Goal: Check status: Check status

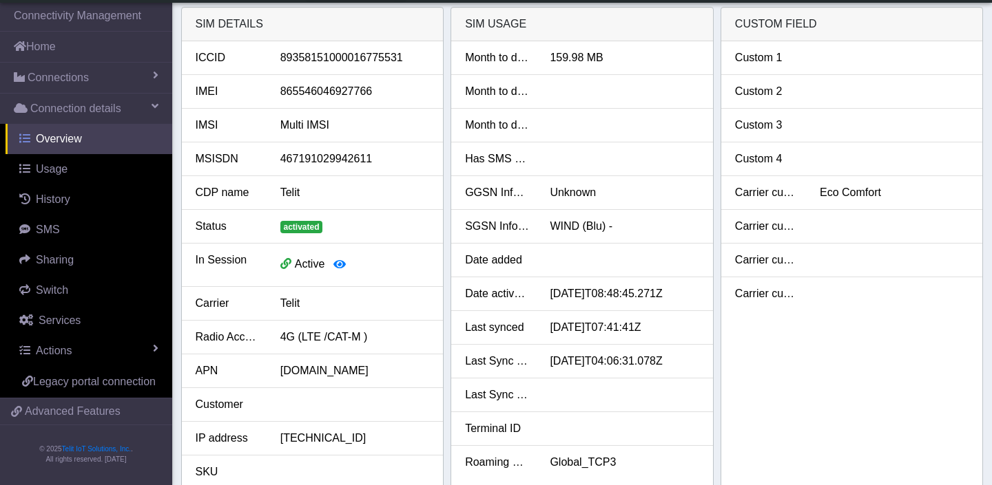
scroll to position [127, 0]
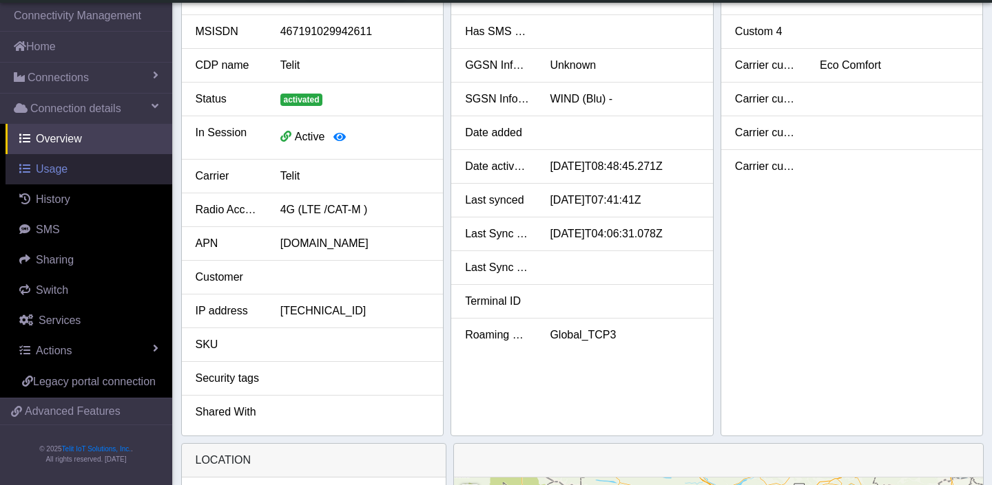
click at [66, 169] on span "Usage" at bounding box center [52, 169] width 32 height 12
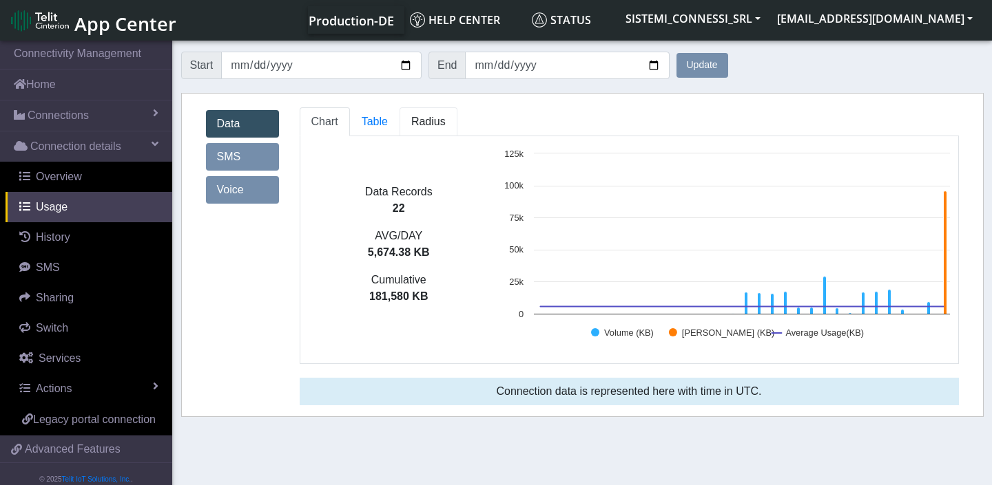
click at [426, 122] on span "Radius" at bounding box center [428, 122] width 34 height 12
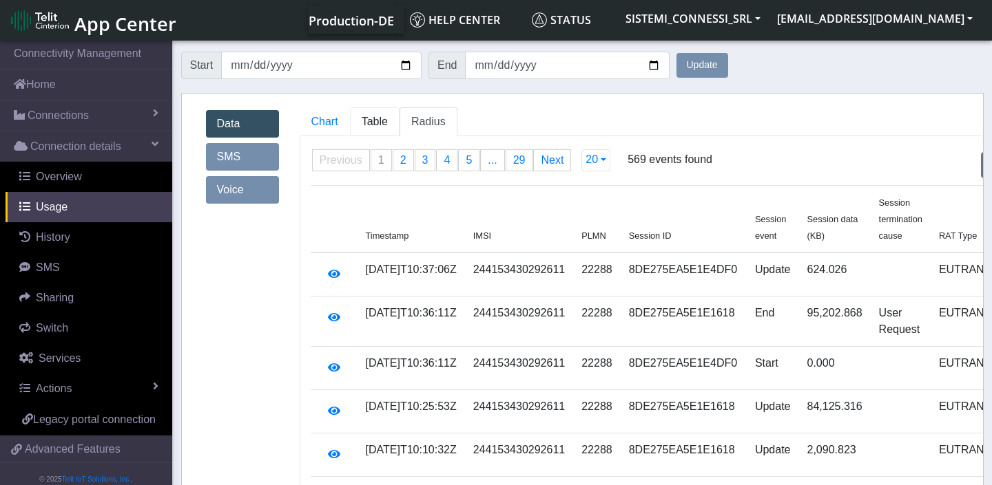
click at [378, 121] on span "Table" at bounding box center [375, 122] width 26 height 12
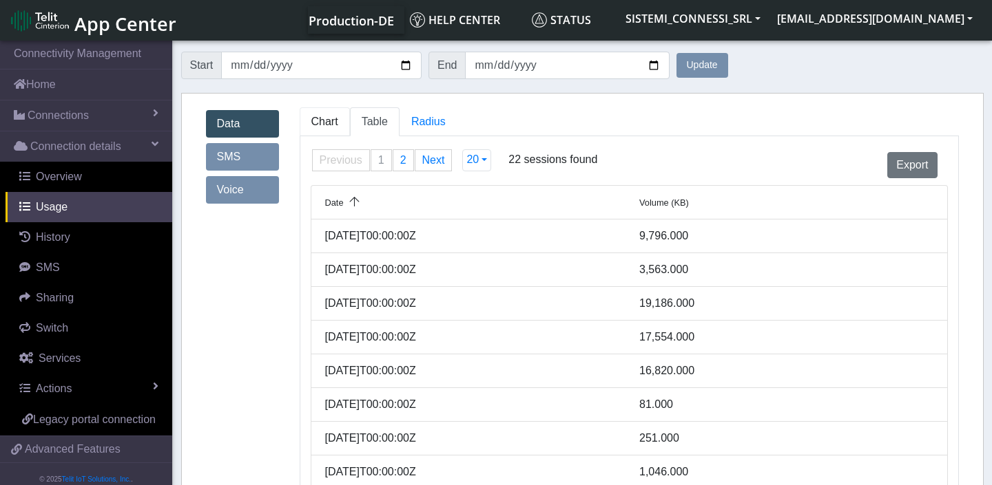
click at [328, 125] on span "Chart" at bounding box center [324, 122] width 27 height 12
